Goal: Information Seeking & Learning: Find specific page/section

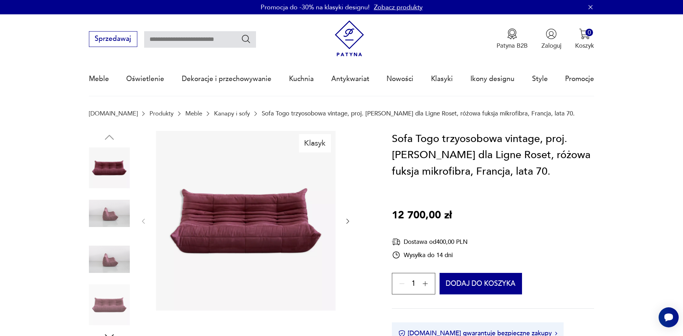
click at [100, 226] on img at bounding box center [109, 213] width 41 height 41
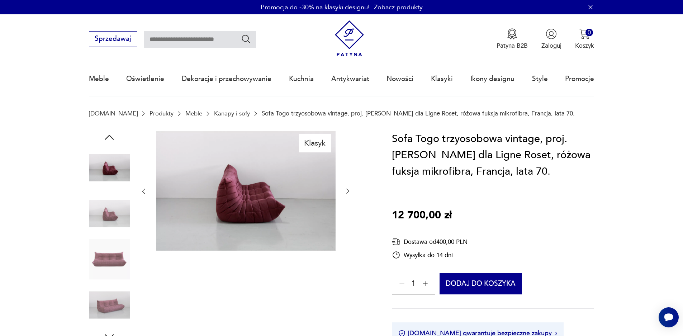
click at [104, 236] on div at bounding box center [109, 191] width 41 height 179
click at [102, 272] on img at bounding box center [109, 259] width 41 height 41
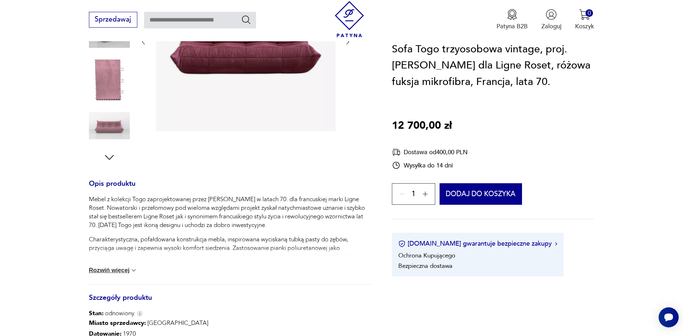
scroll to position [36, 0]
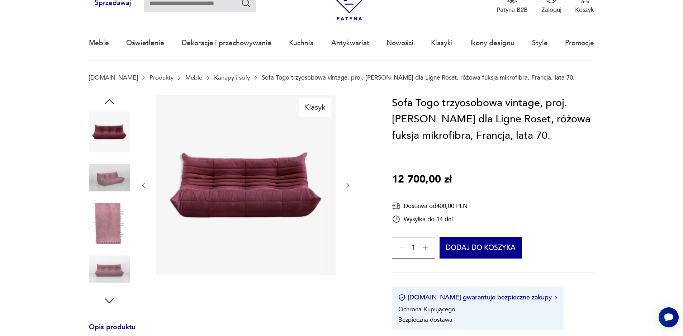
click at [176, 10] on input "text" at bounding box center [200, 3] width 112 height 17
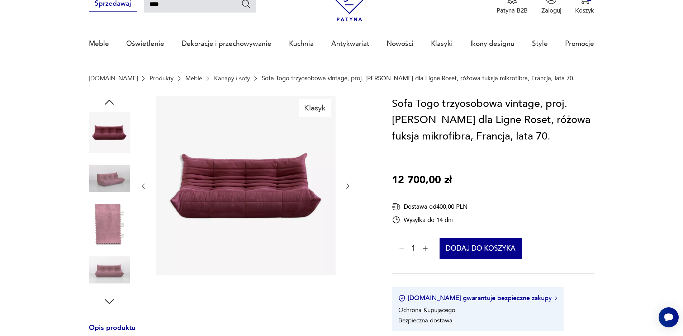
type input "****"
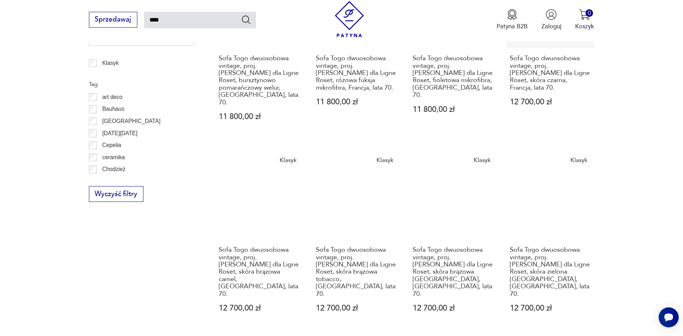
scroll to position [615, 0]
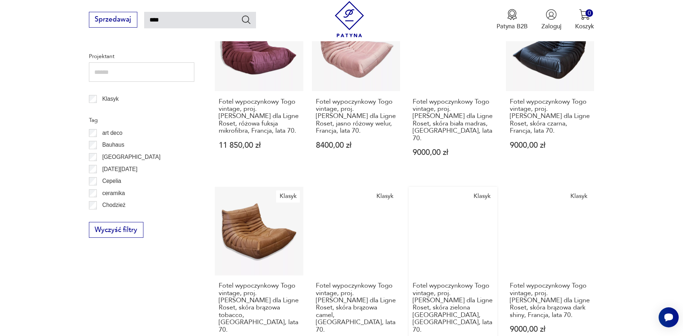
scroll to position [256, 0]
